Goal: Obtain resource: Download file/media

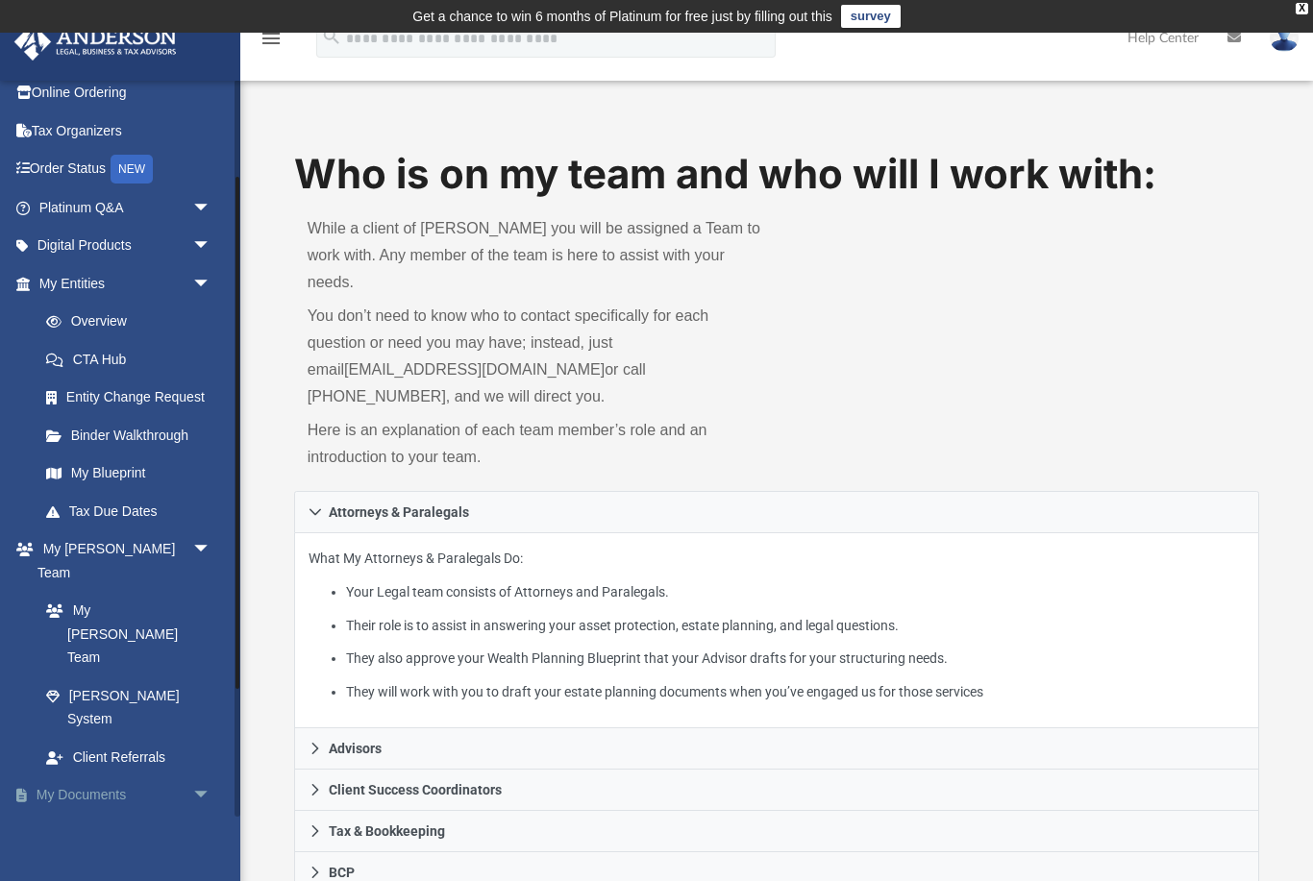
scroll to position [139, 0]
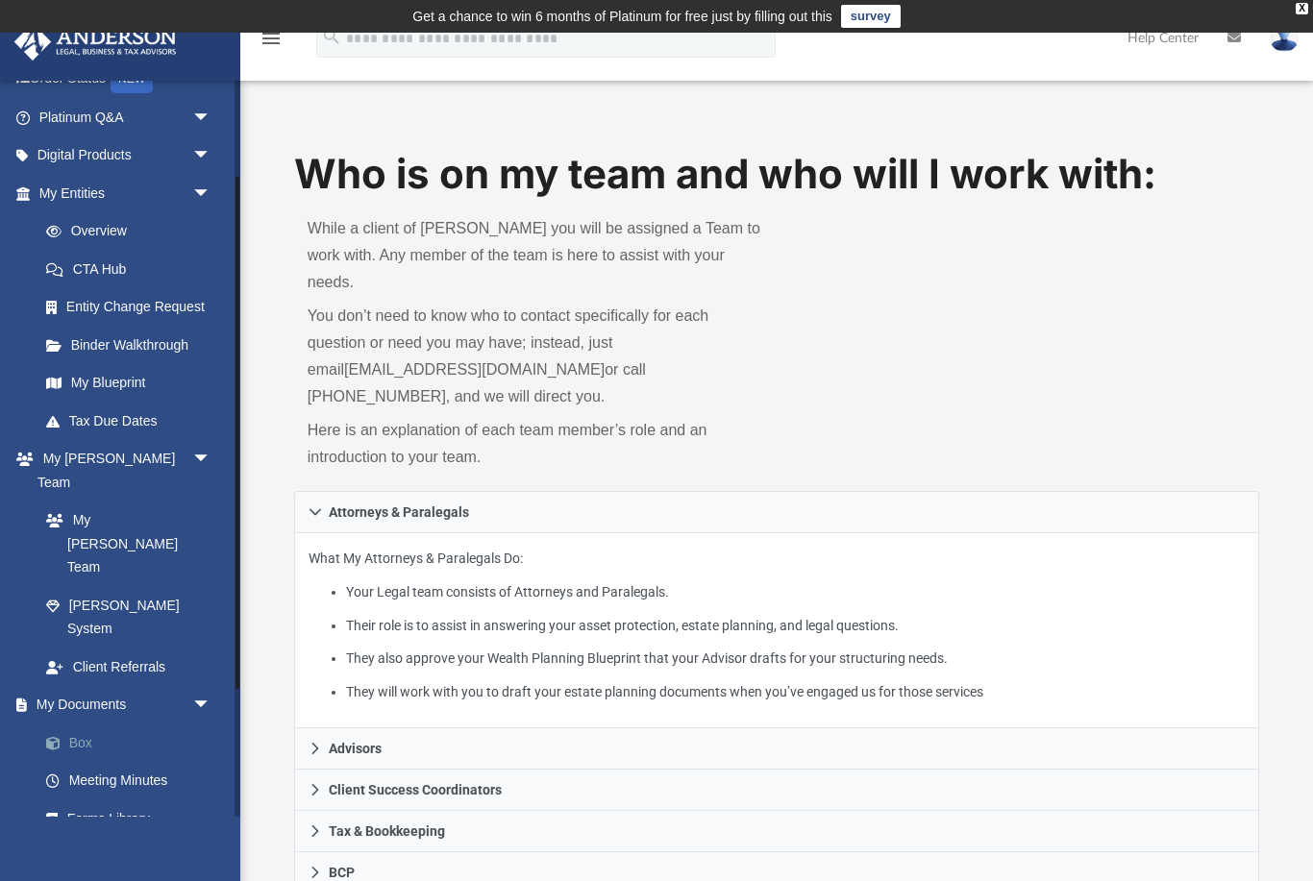
click at [80, 724] on link "Box" at bounding box center [133, 743] width 213 height 38
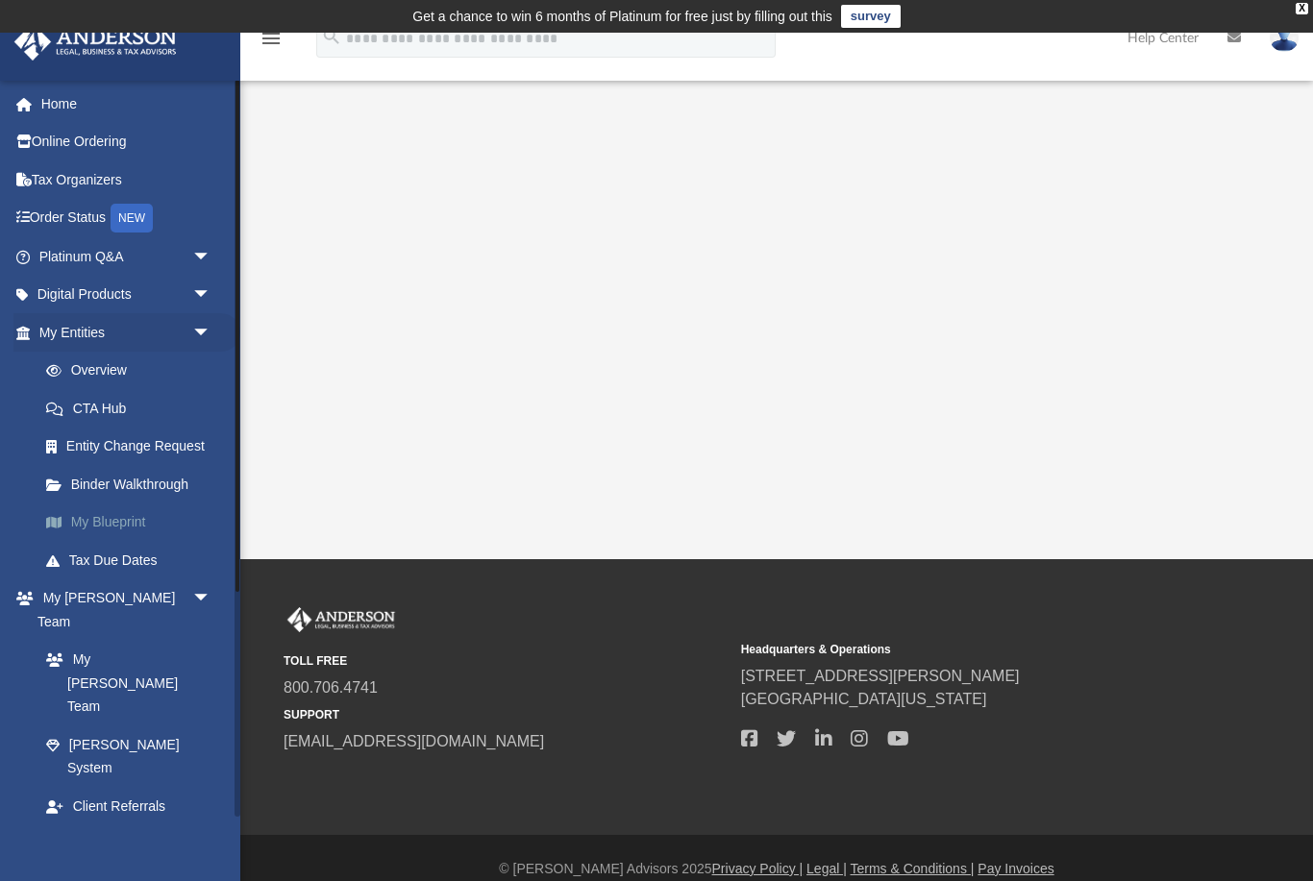
click at [95, 518] on link "My Blueprint" at bounding box center [133, 523] width 213 height 38
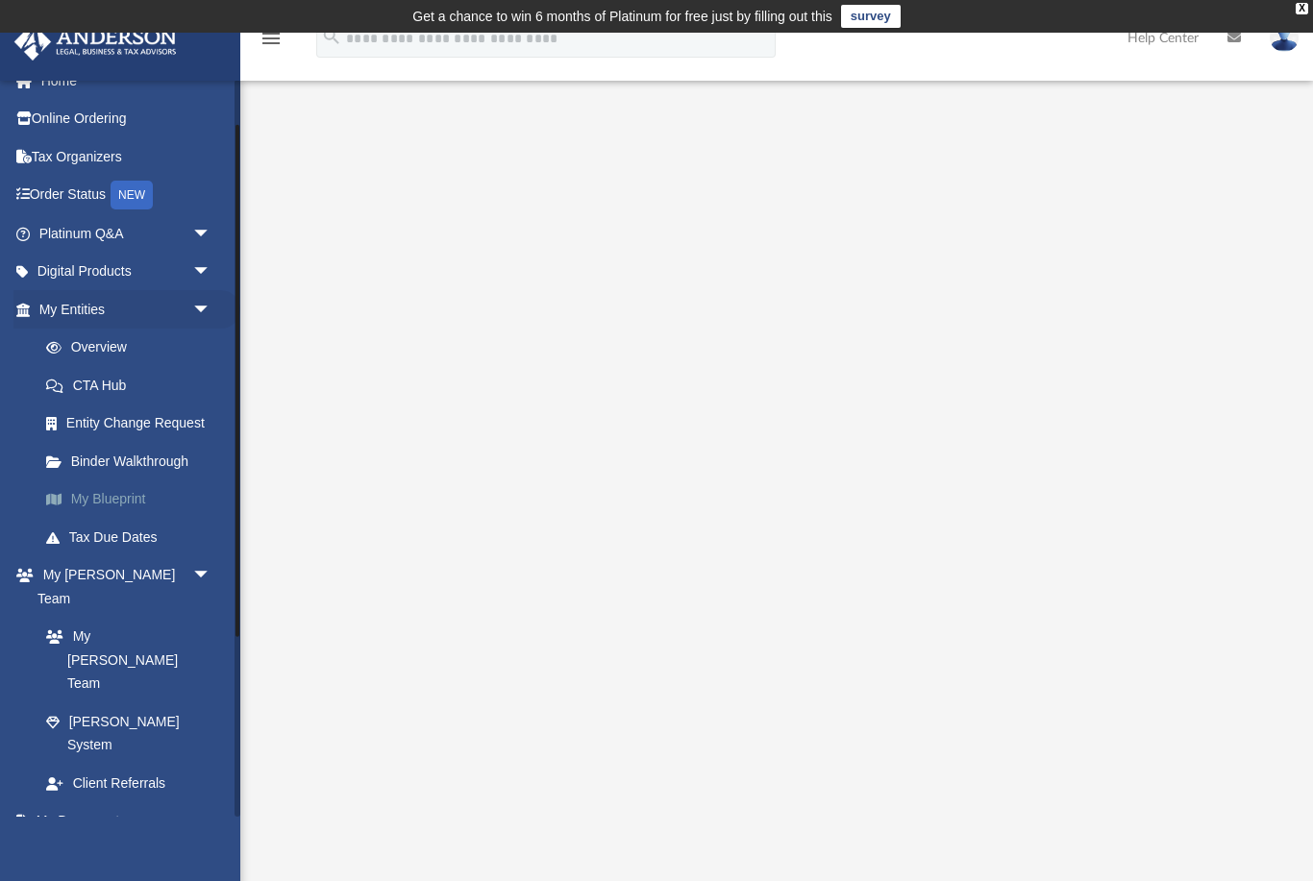
scroll to position [114, 0]
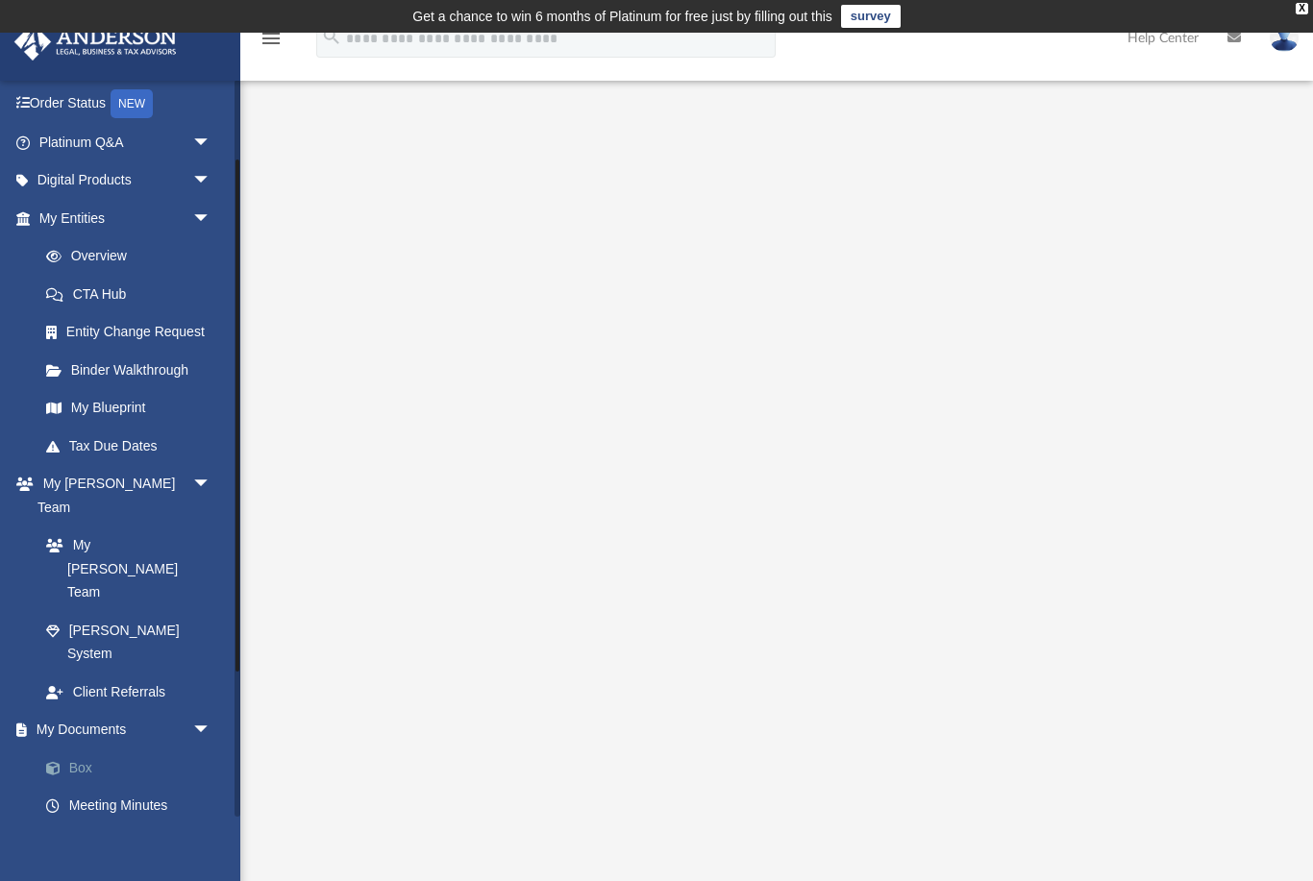
click at [81, 749] on link "Box" at bounding box center [133, 768] width 213 height 38
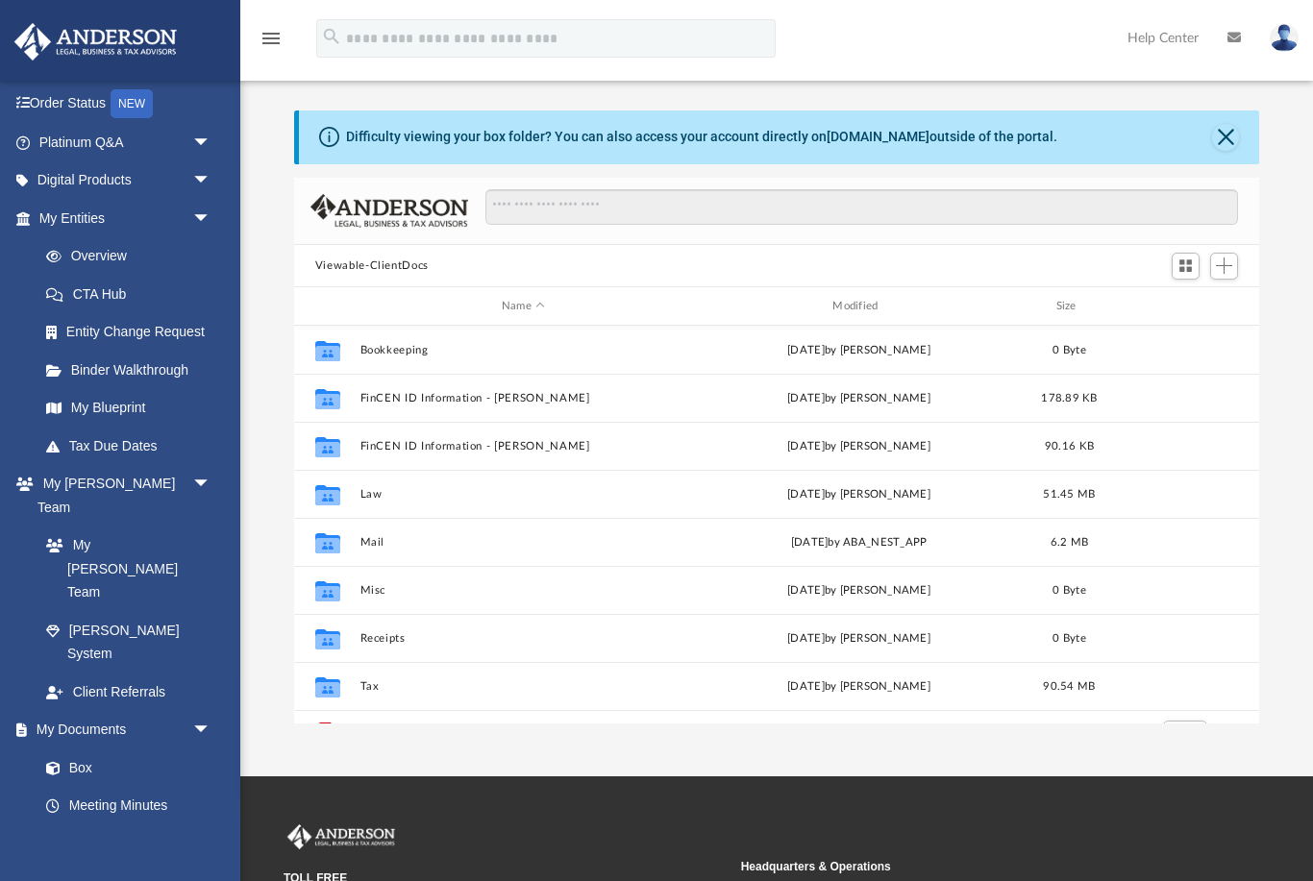
scroll to position [37, 0]
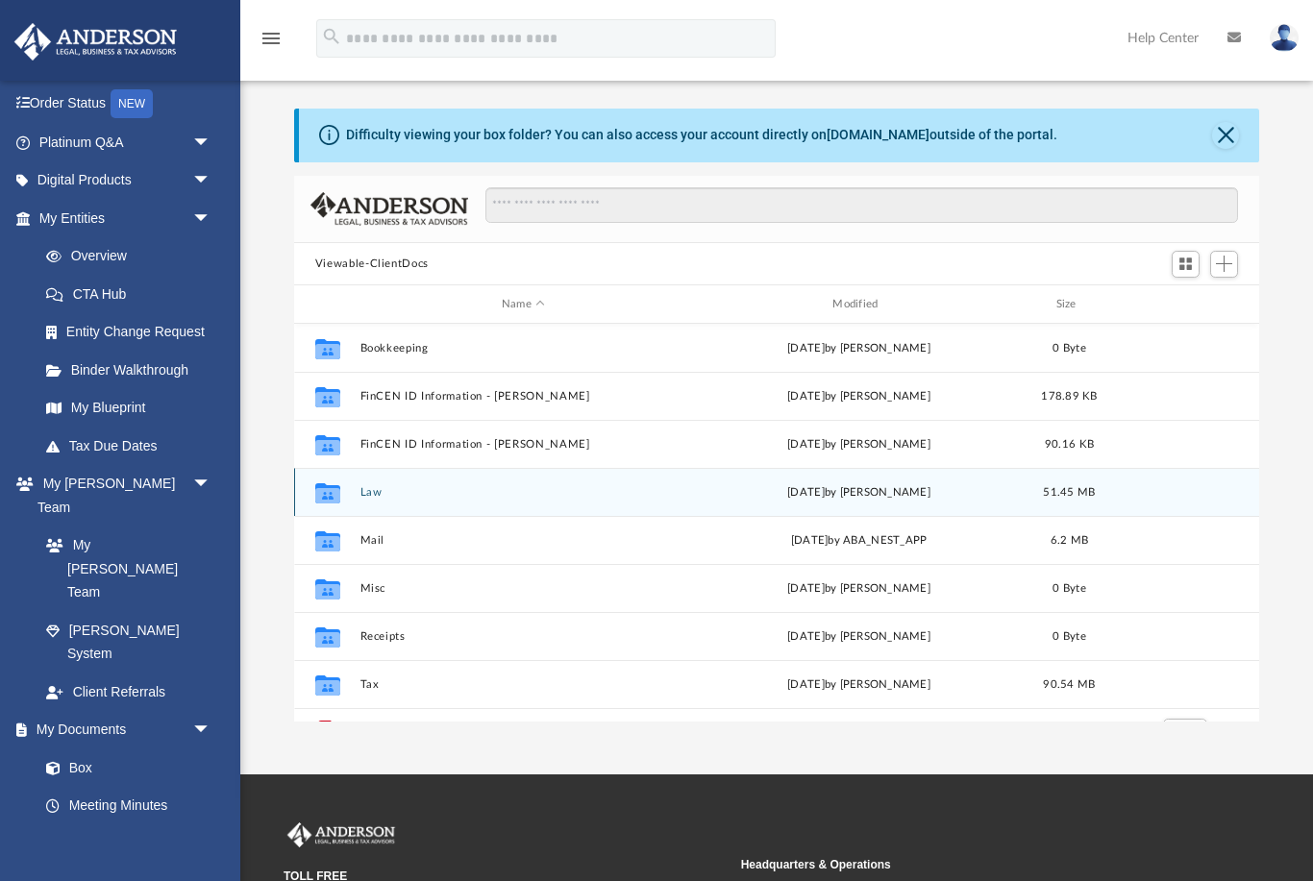
click at [370, 495] on button "Law" at bounding box center [522, 492] width 327 height 12
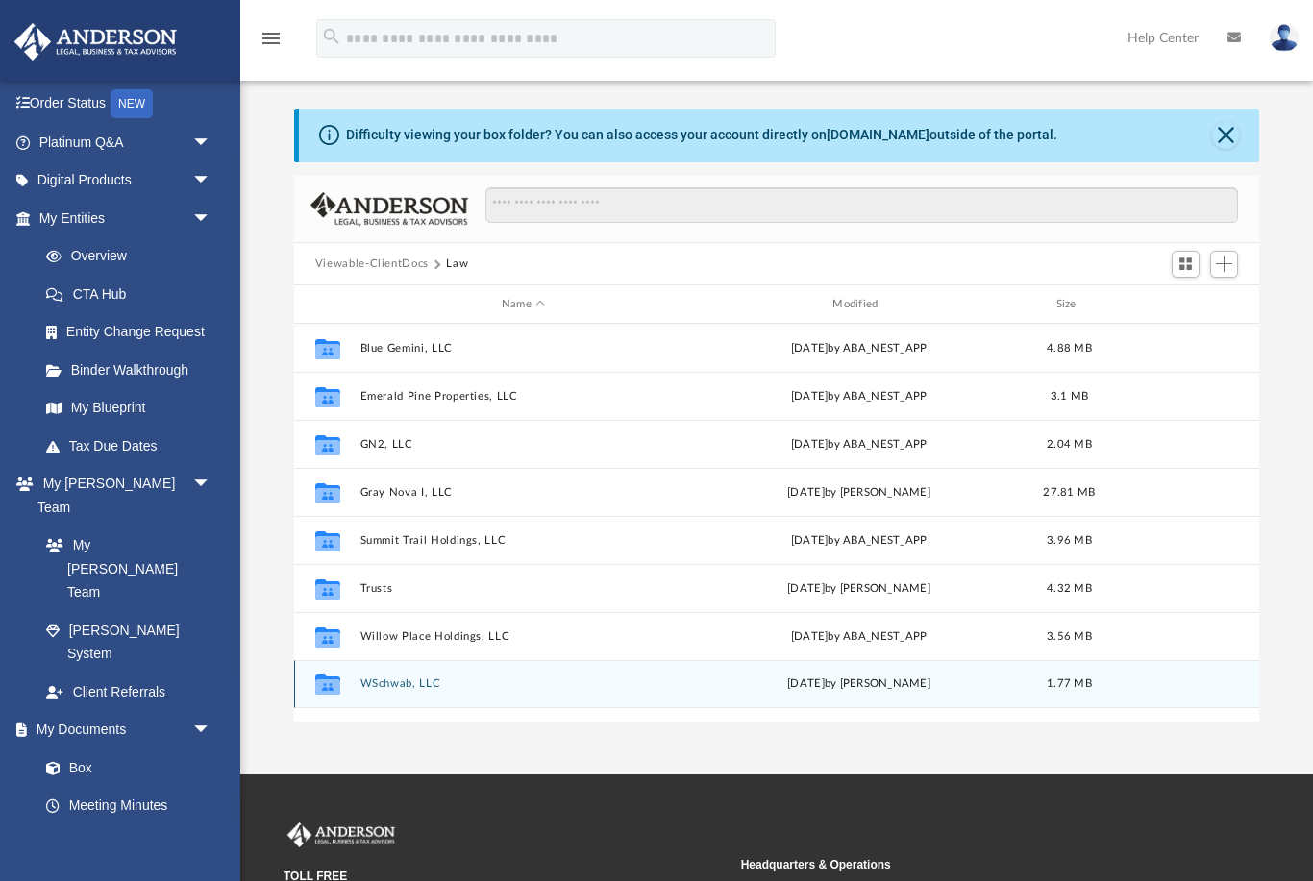
click at [405, 687] on button "WSchwab, LLC" at bounding box center [522, 684] width 327 height 12
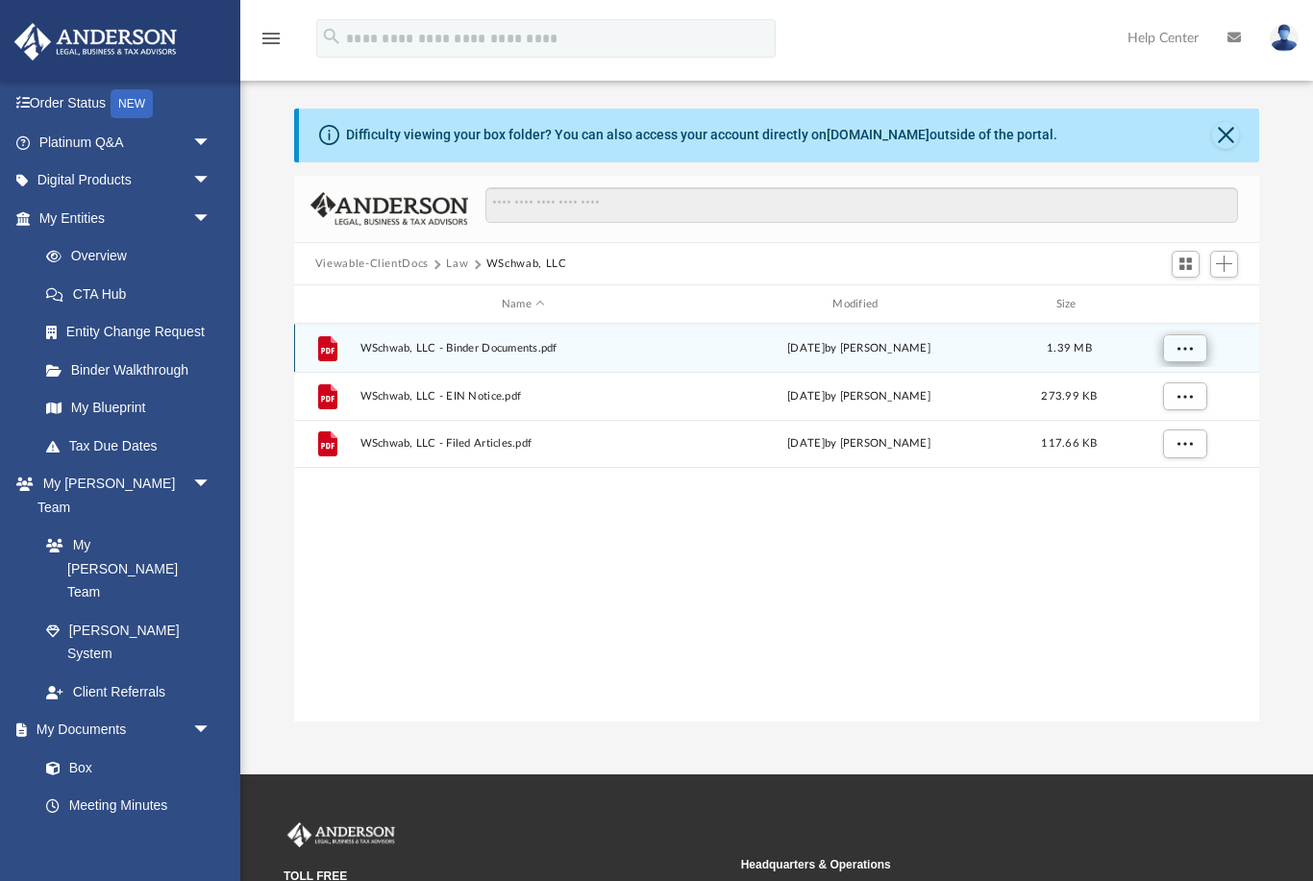
click at [1190, 348] on span "More options" at bounding box center [1183, 348] width 15 height 11
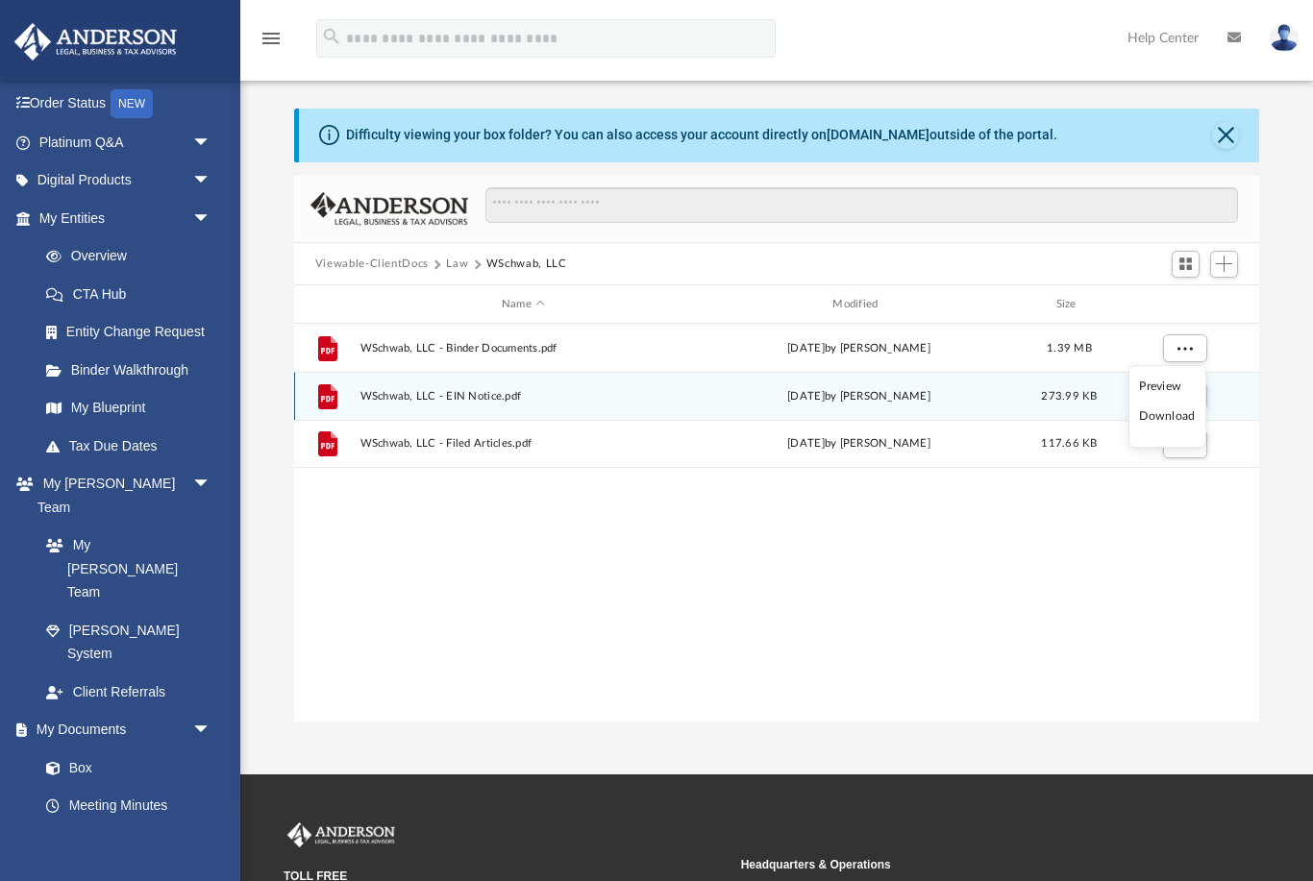
click at [1170, 415] on li "Download" at bounding box center [1167, 416] width 56 height 20
